Goal: Transaction & Acquisition: Purchase product/service

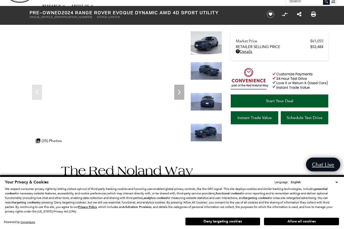
scroll to position [18, 0]
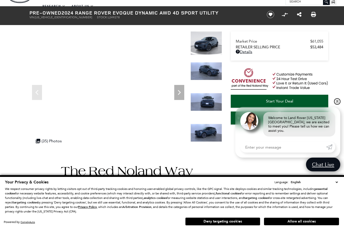
click at [339, 104] on link "✕" at bounding box center [337, 101] width 6 height 6
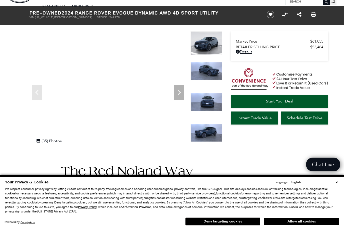
click at [180, 95] on icon "Next" at bounding box center [179, 92] width 10 height 10
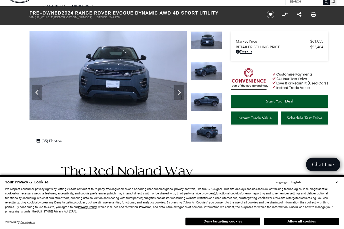
click at [180, 89] on icon "Next" at bounding box center [179, 92] width 10 height 10
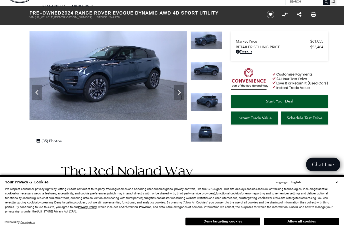
click at [180, 91] on icon "Next" at bounding box center [179, 92] width 3 height 5
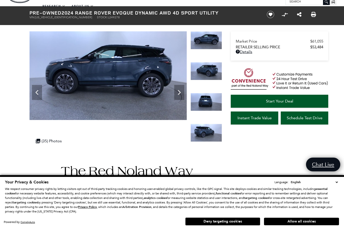
click at [181, 91] on icon "Next" at bounding box center [179, 92] width 10 height 10
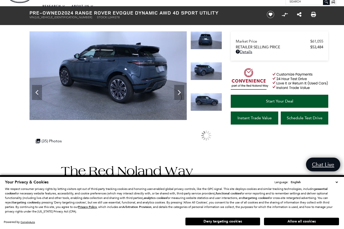
click at [208, 62] on div at bounding box center [207, 46] width 32 height 31
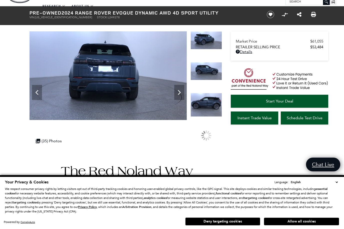
click at [214, 62] on div at bounding box center [207, 46] width 32 height 31
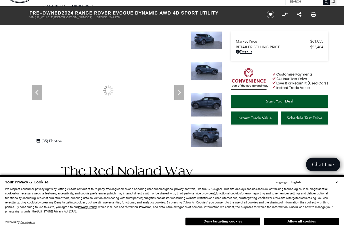
click at [214, 73] on div at bounding box center [207, 77] width 32 height 31
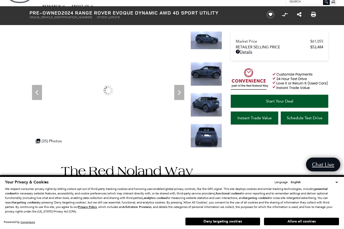
click at [208, 93] on img at bounding box center [207, 105] width 32 height 24
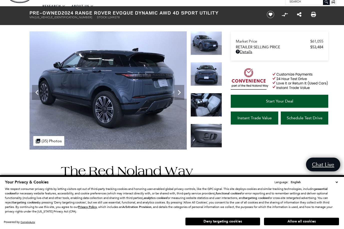
click at [209, 124] on img at bounding box center [207, 136] width 32 height 24
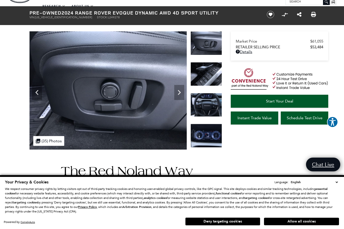
click at [213, 73] on div at bounding box center [207, 77] width 32 height 31
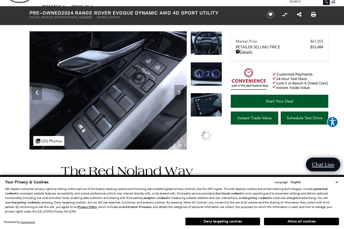
click at [210, 81] on img at bounding box center [207, 74] width 32 height 24
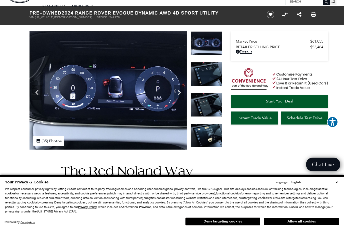
click at [213, 74] on div at bounding box center [207, 77] width 32 height 31
